Goal: Information Seeking & Learning: Learn about a topic

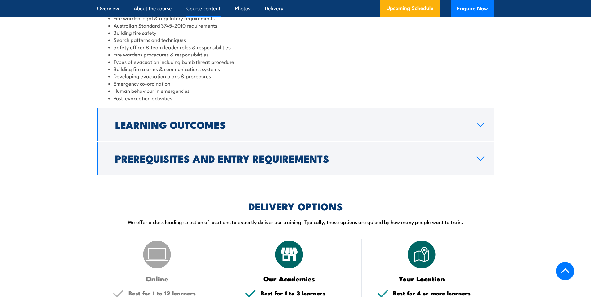
scroll to position [651, 0]
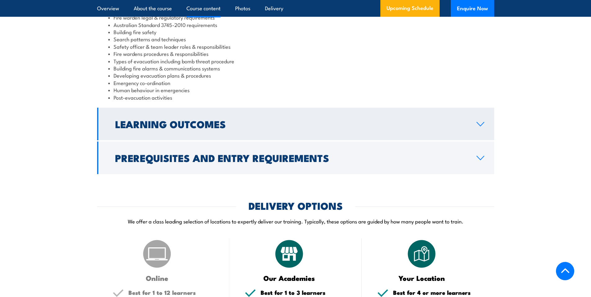
click at [478, 126] on icon at bounding box center [480, 124] width 8 height 5
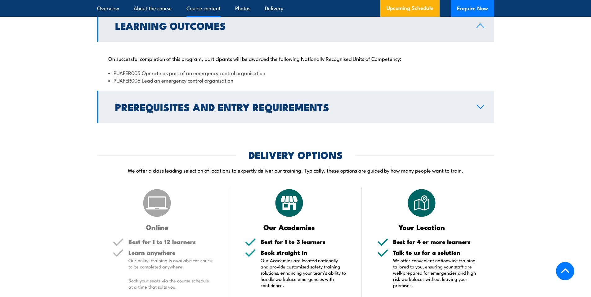
click at [480, 117] on link "Prerequisites and Entry Requirements" at bounding box center [295, 107] width 397 height 33
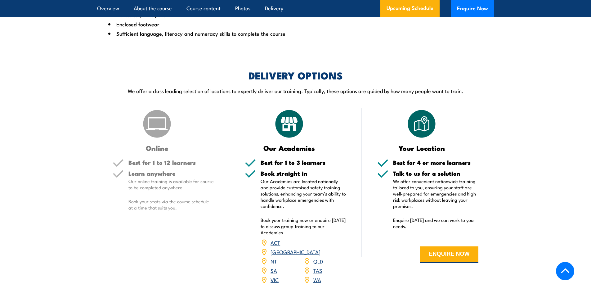
scroll to position [806, 0]
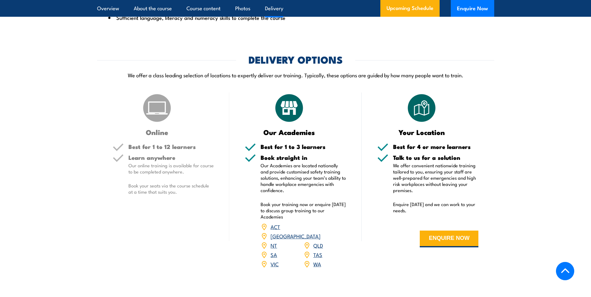
click at [318, 244] on link "QLD" at bounding box center [318, 244] width 10 height 7
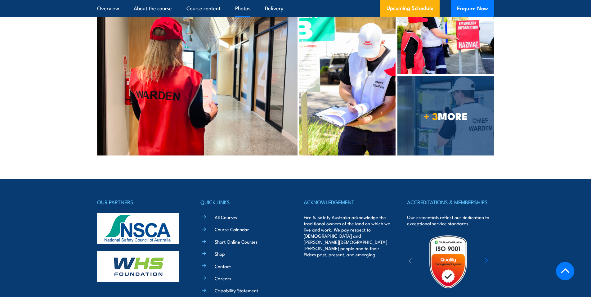
scroll to position [1904, 0]
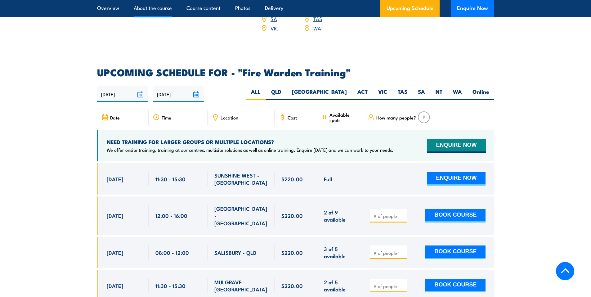
scroll to position [1090, 0]
